Goal: Share content: Share content

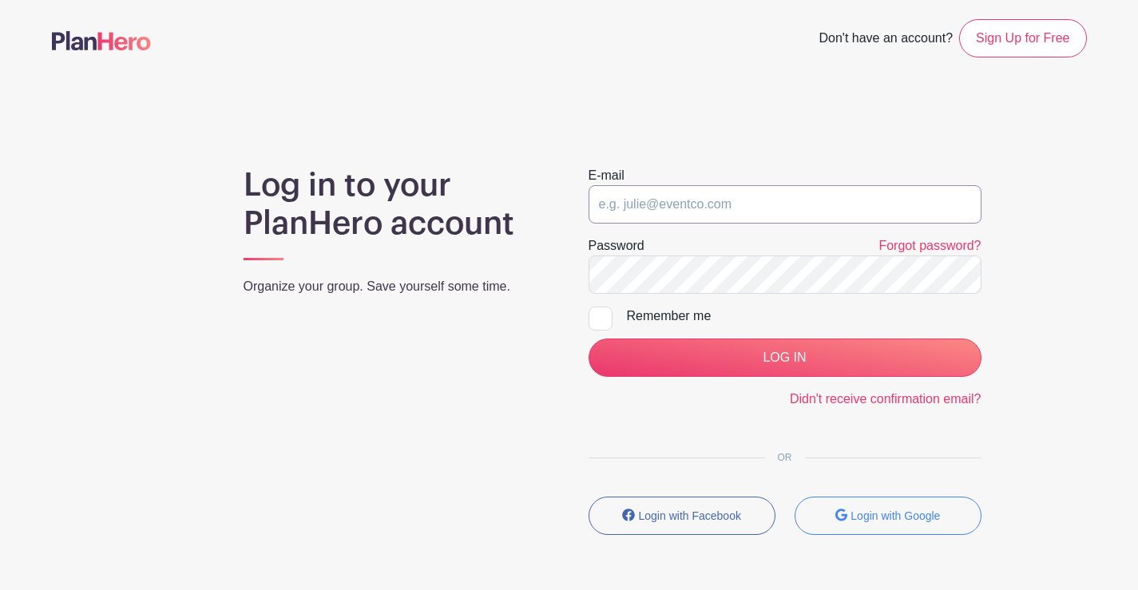
type input "[EMAIL_ADDRESS][DOMAIN_NAME]"
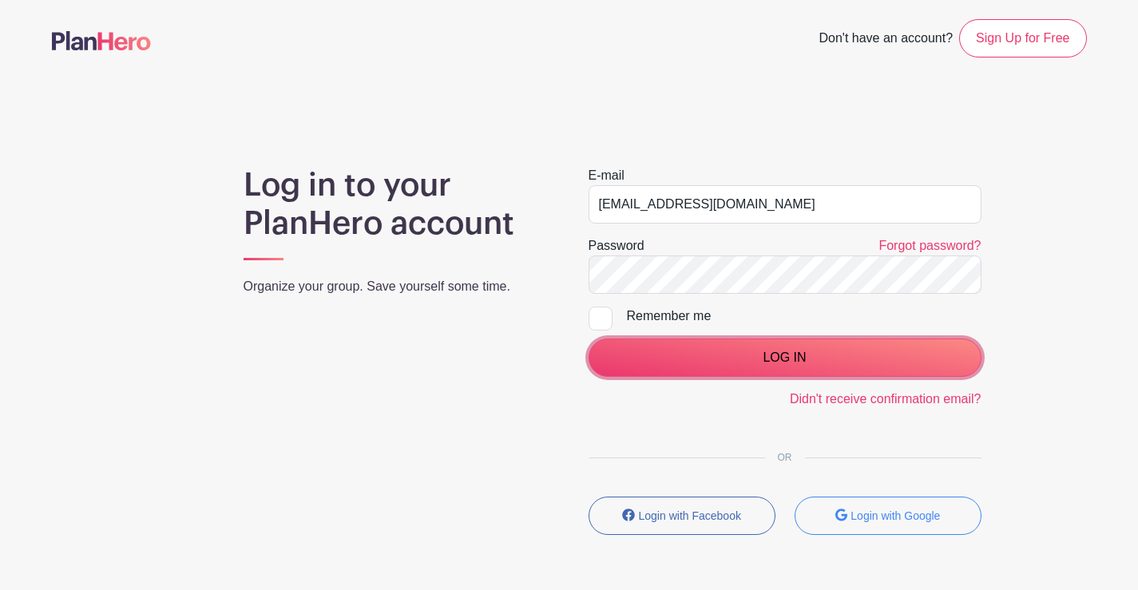
click at [704, 354] on input "LOG IN" at bounding box center [785, 358] width 393 height 38
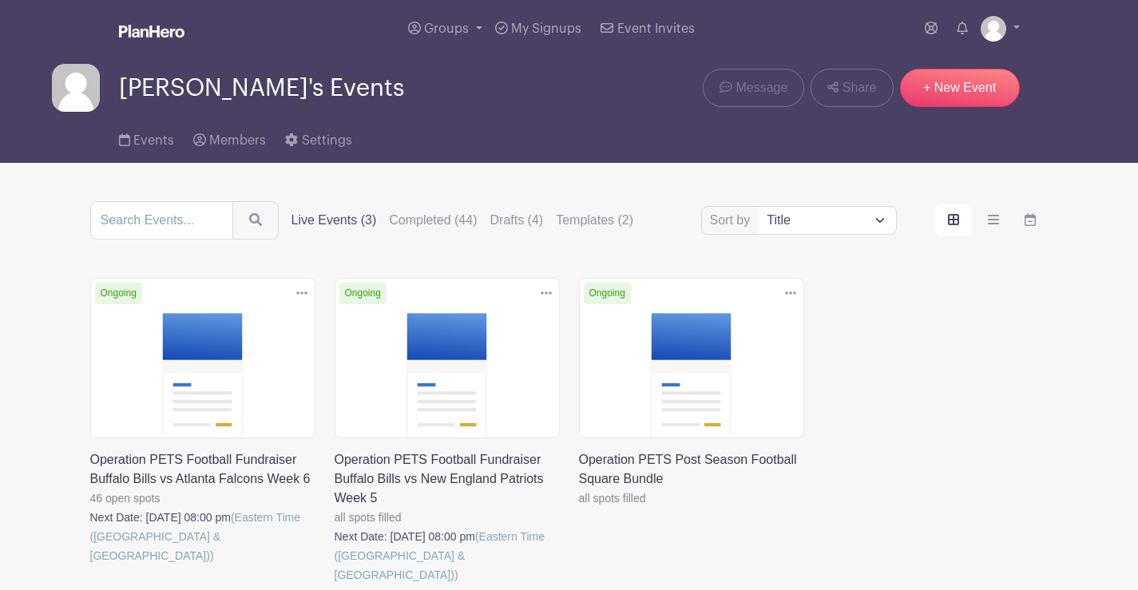
click at [90, 565] on link at bounding box center [90, 565] width 0 height 0
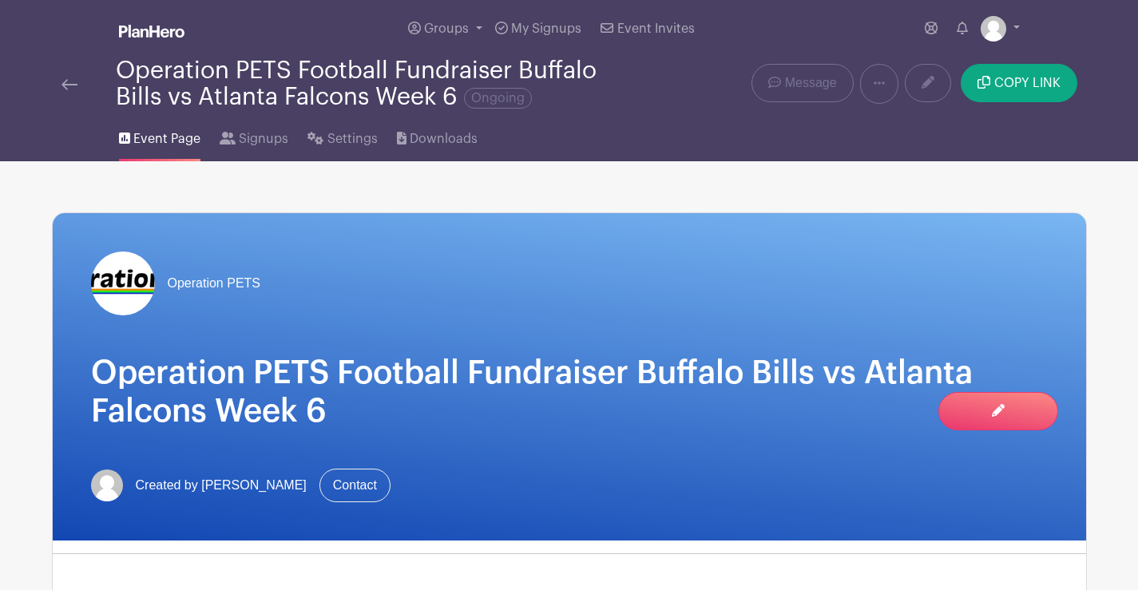
click at [1049, 58] on div "Operation PETS Football Fundraiser Buffalo Bills vs Atlanta Falcons Week 6 Ongo…" at bounding box center [569, 84] width 1035 height 53
click at [1049, 69] on button "COPY LINK" at bounding box center [1019, 83] width 116 height 38
